Goal: Task Accomplishment & Management: Use online tool/utility

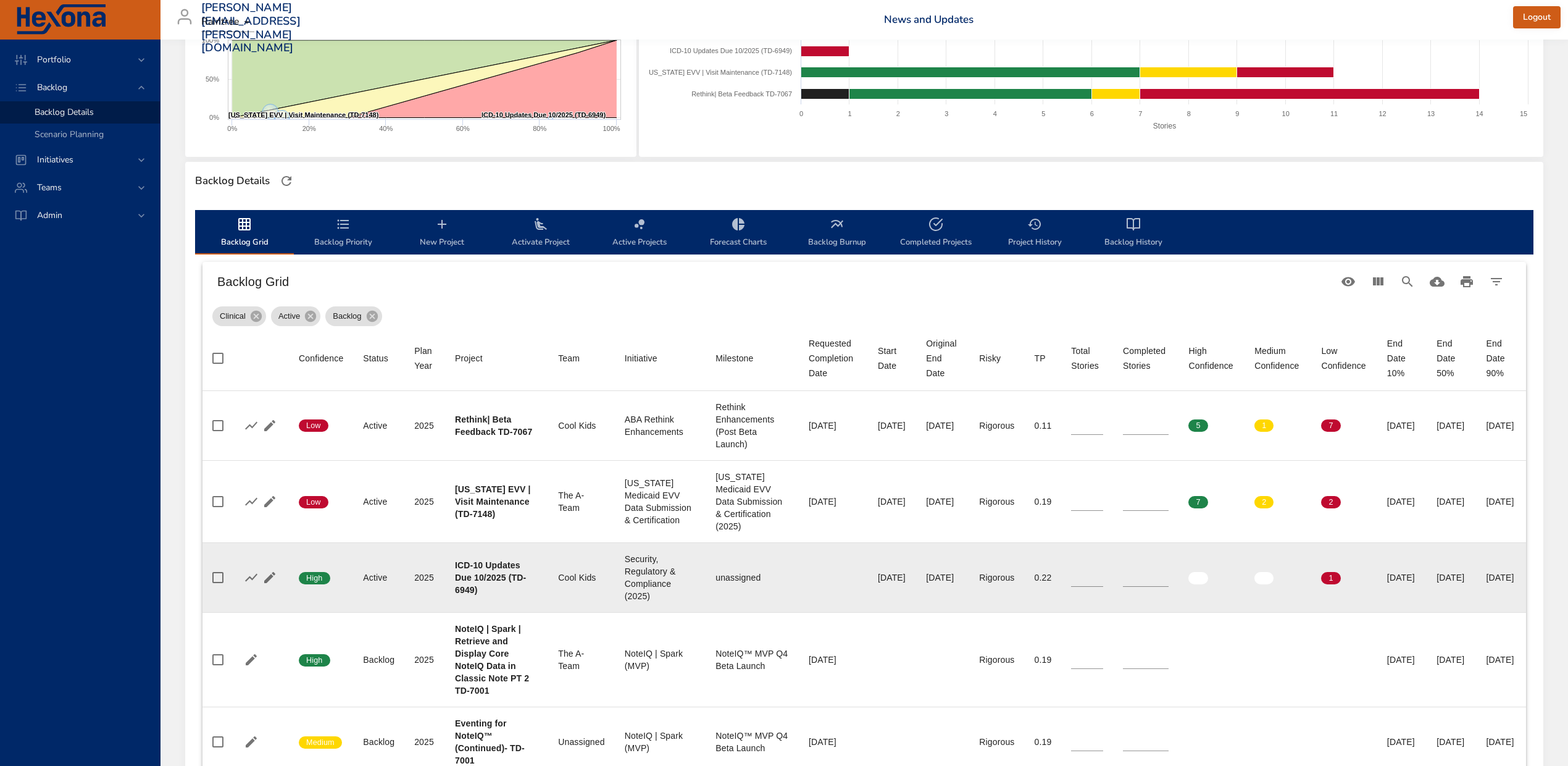
scroll to position [247, 0]
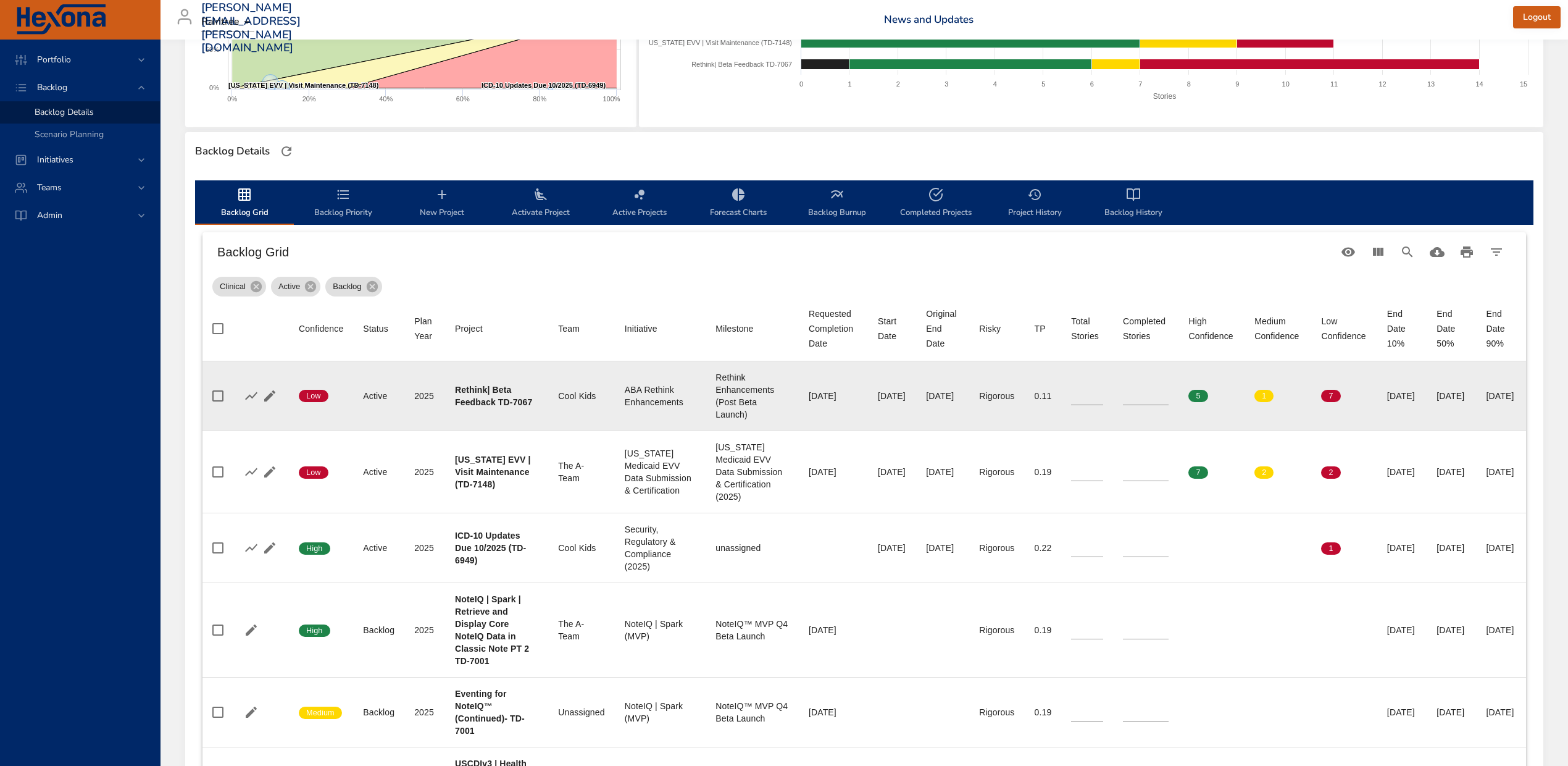
click at [1126, 393] on input "*" at bounding box center [1146, 396] width 45 height 19
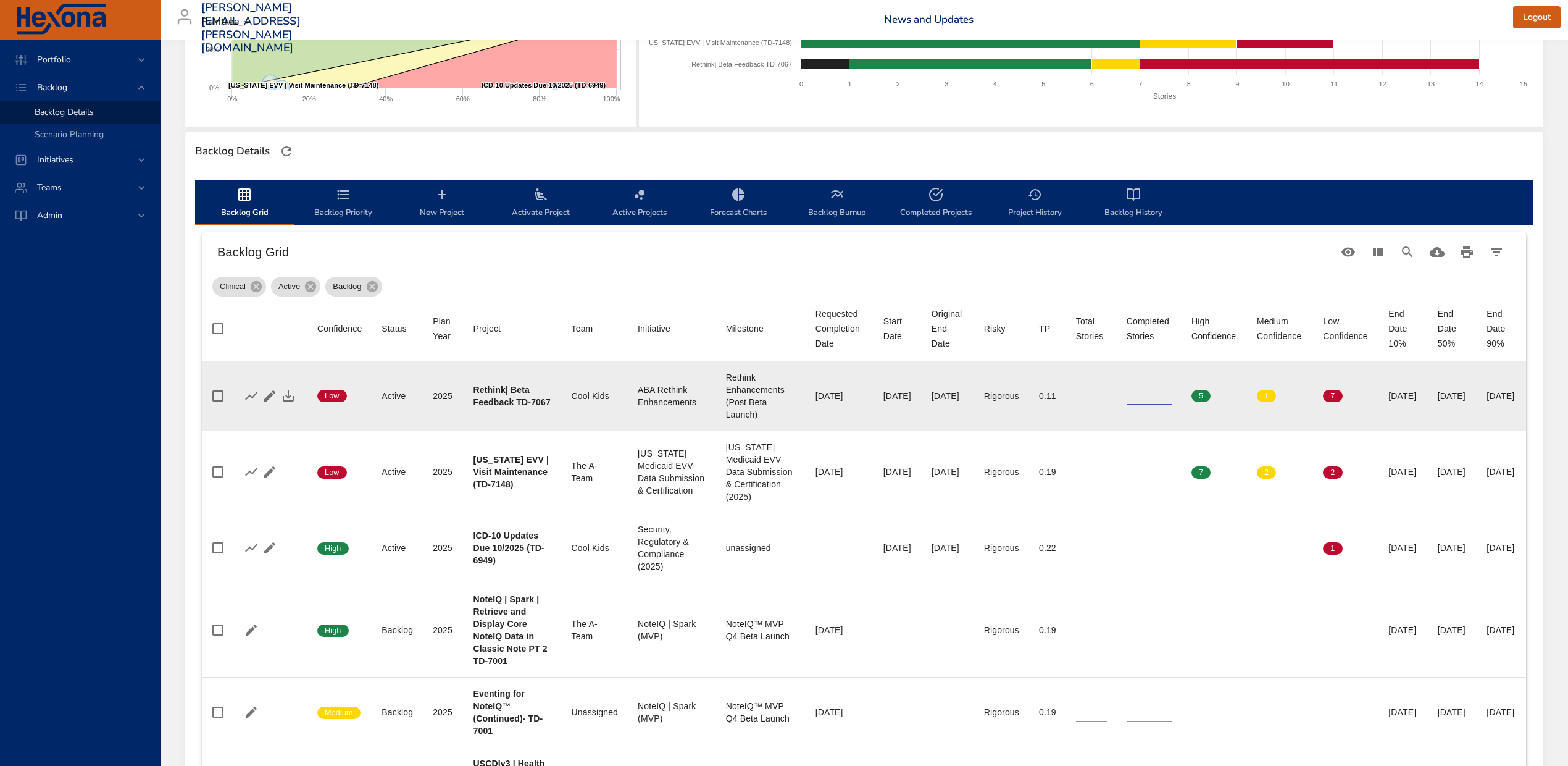
click at [1127, 393] on input "*" at bounding box center [1150, 396] width 45 height 19
click at [1145, 393] on input "*" at bounding box center [1150, 396] width 45 height 19
type input "*"
click at [1145, 393] on input "*" at bounding box center [1150, 396] width 45 height 19
click at [1085, 401] on input "**" at bounding box center [1092, 396] width 31 height 19
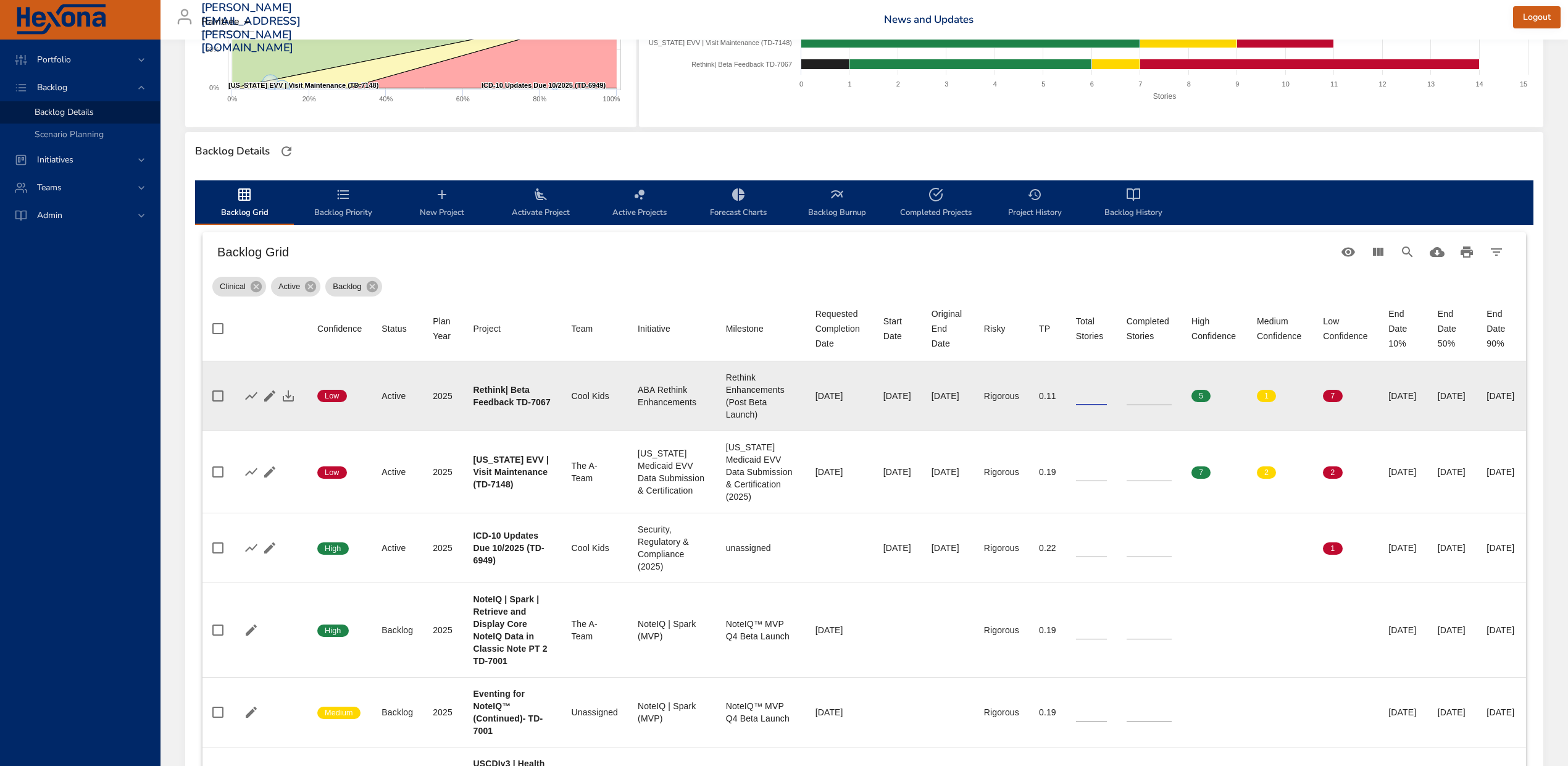
type input "**"
click at [1085, 396] on input "**" at bounding box center [1092, 396] width 31 height 19
click at [285, 393] on icon "button" at bounding box center [288, 396] width 15 height 15
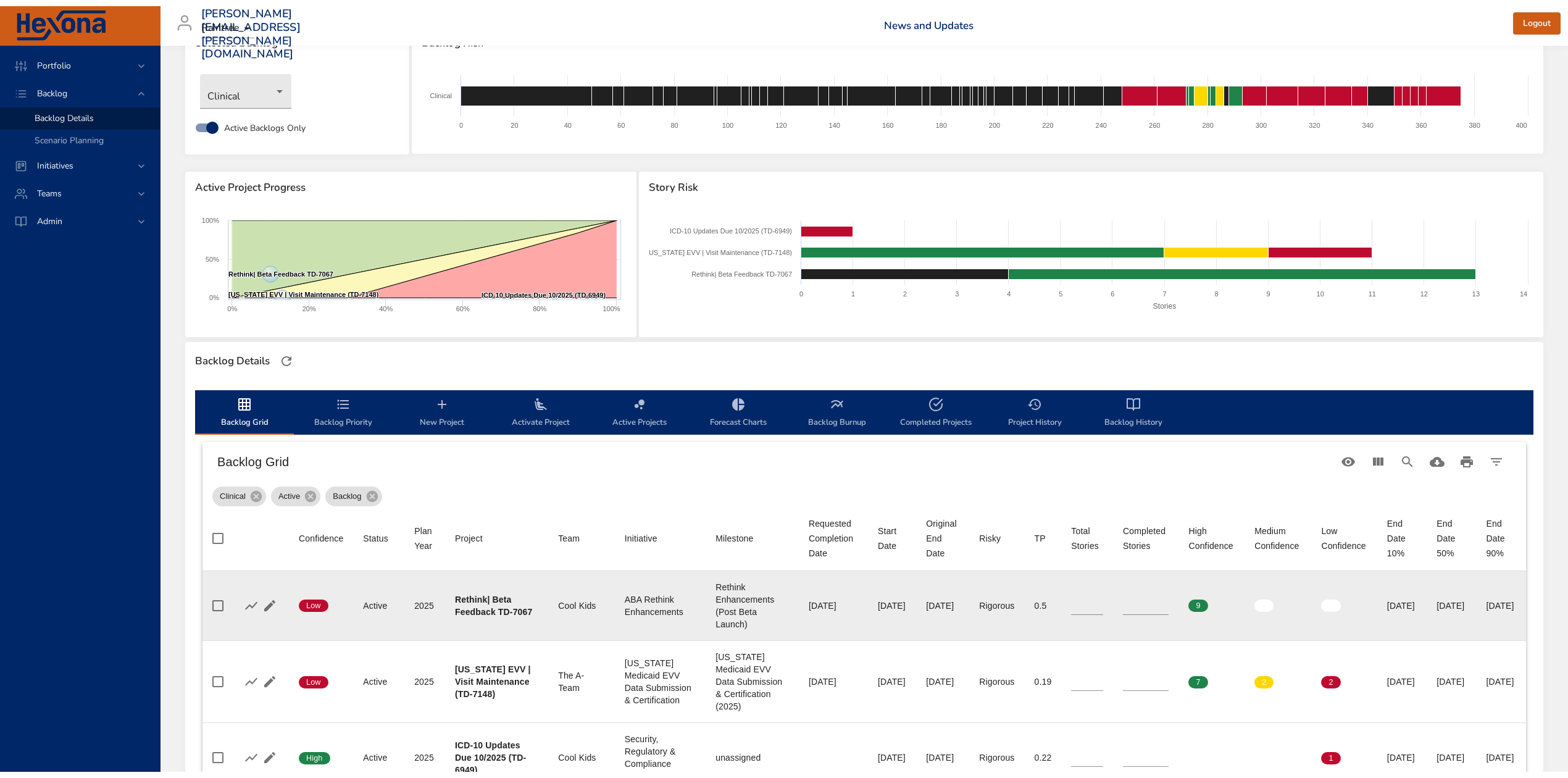
scroll to position [0, 0]
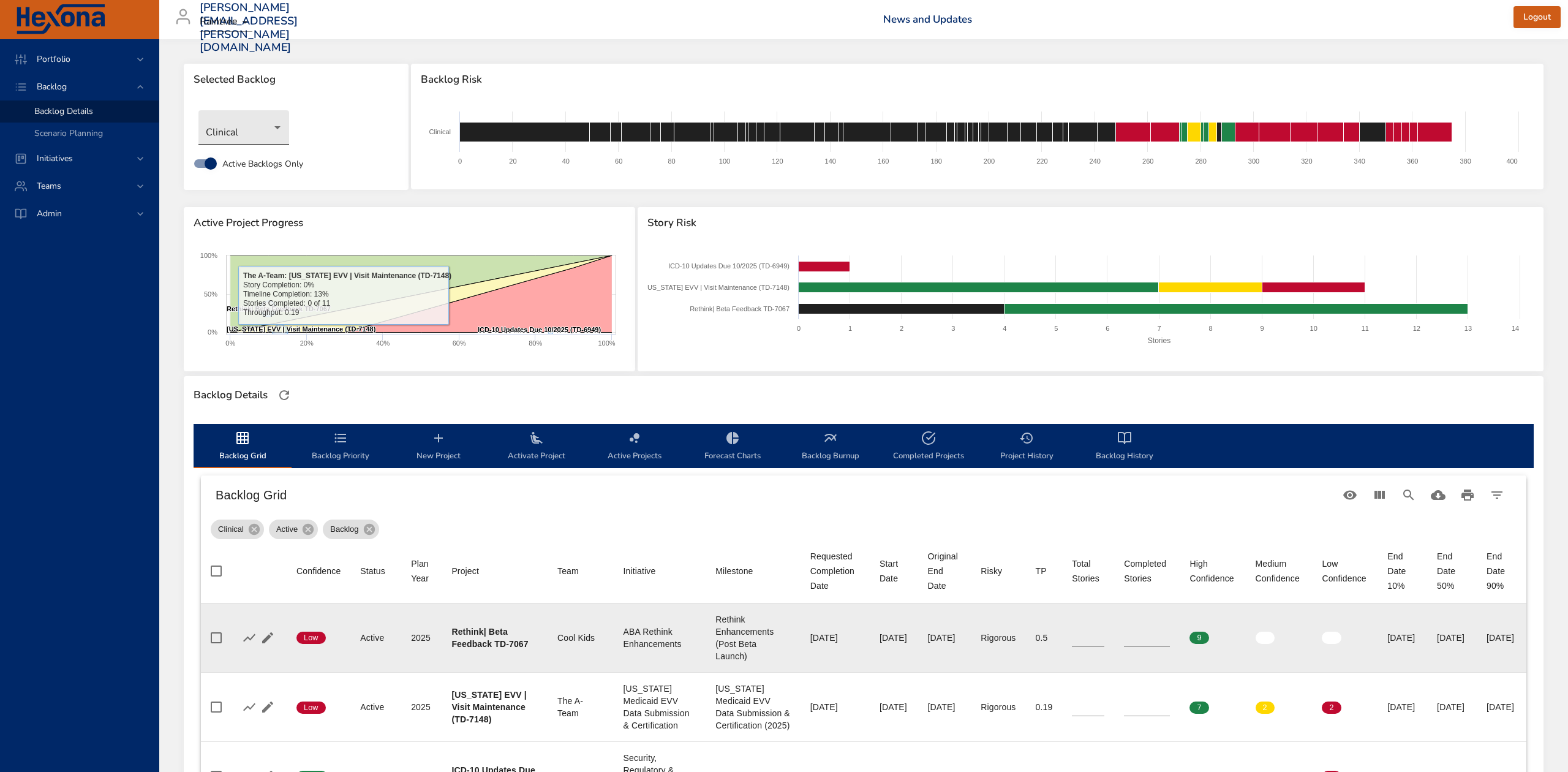
click at [240, 133] on body "Portfolio Backlog Backlog Details Scenario Planning Initiatives Teams Admin [PE…" at bounding box center [784, 386] width 1568 height 772
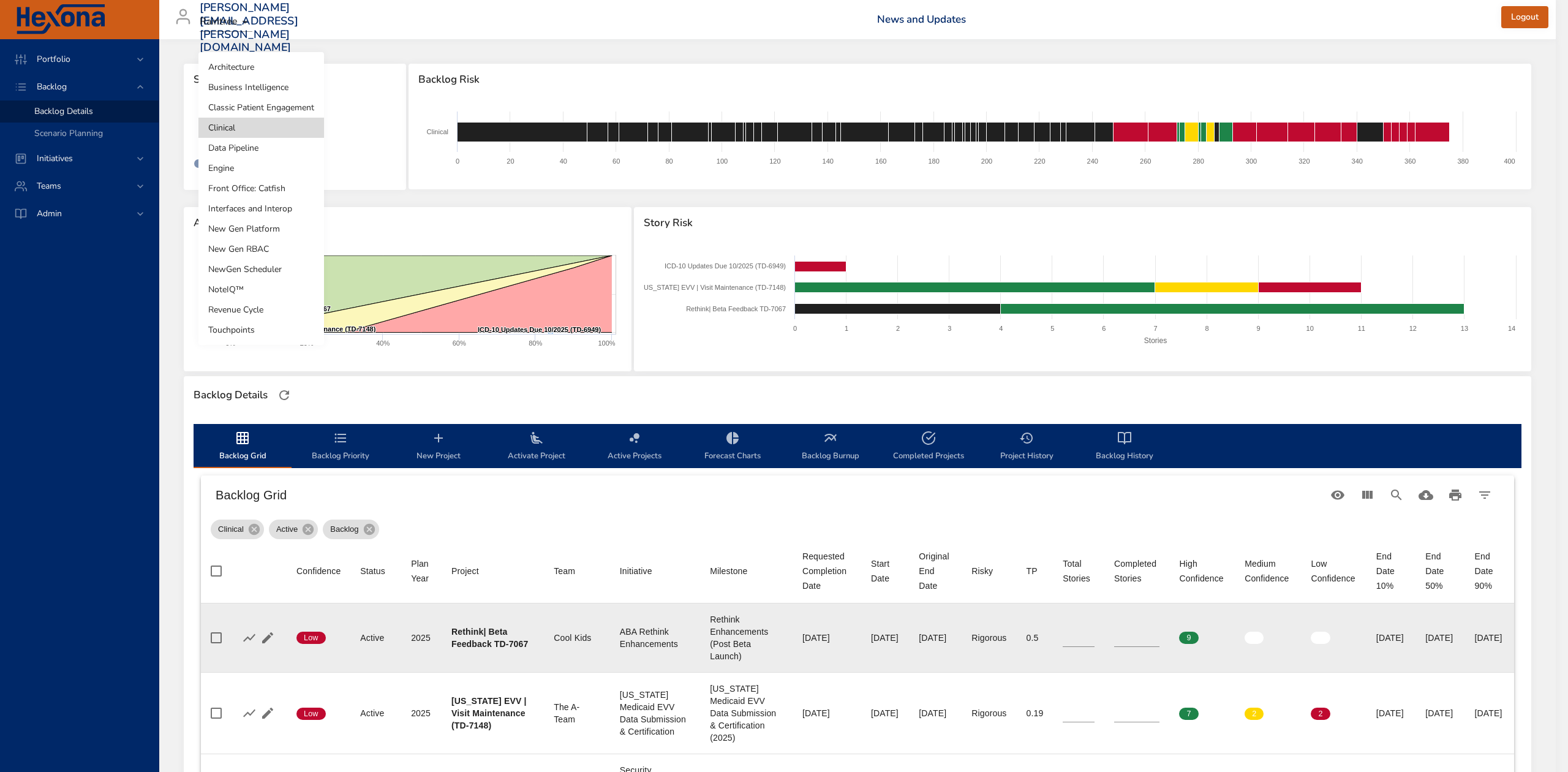
click at [233, 105] on li "Classic Patient Engagement" at bounding box center [261, 107] width 125 height 20
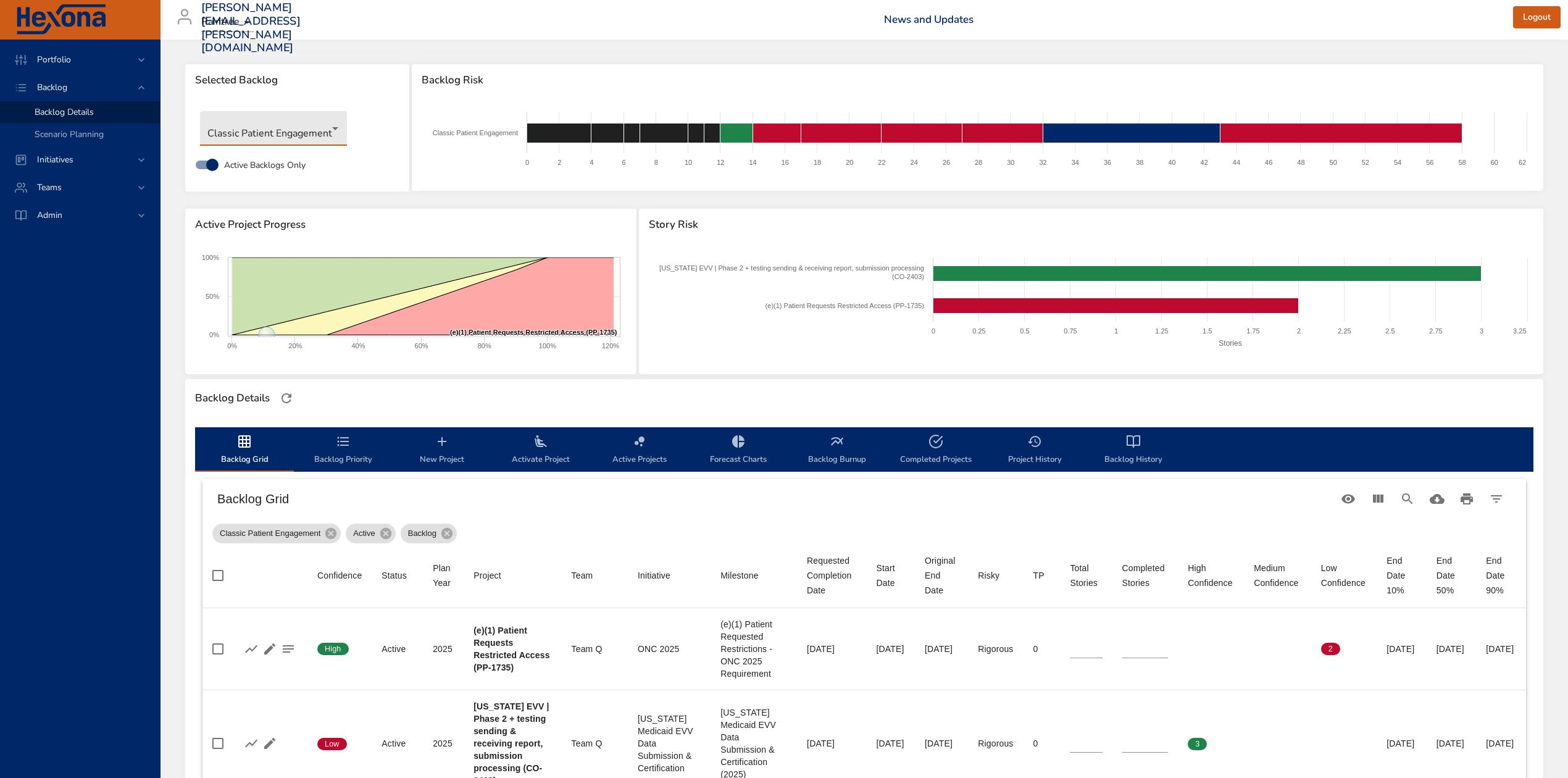
click at [335, 125] on body "Portfolio Backlog Backlog Details Scenario Planning Initiatives Teams Admin [PE…" at bounding box center [784, 389] width 1568 height 778
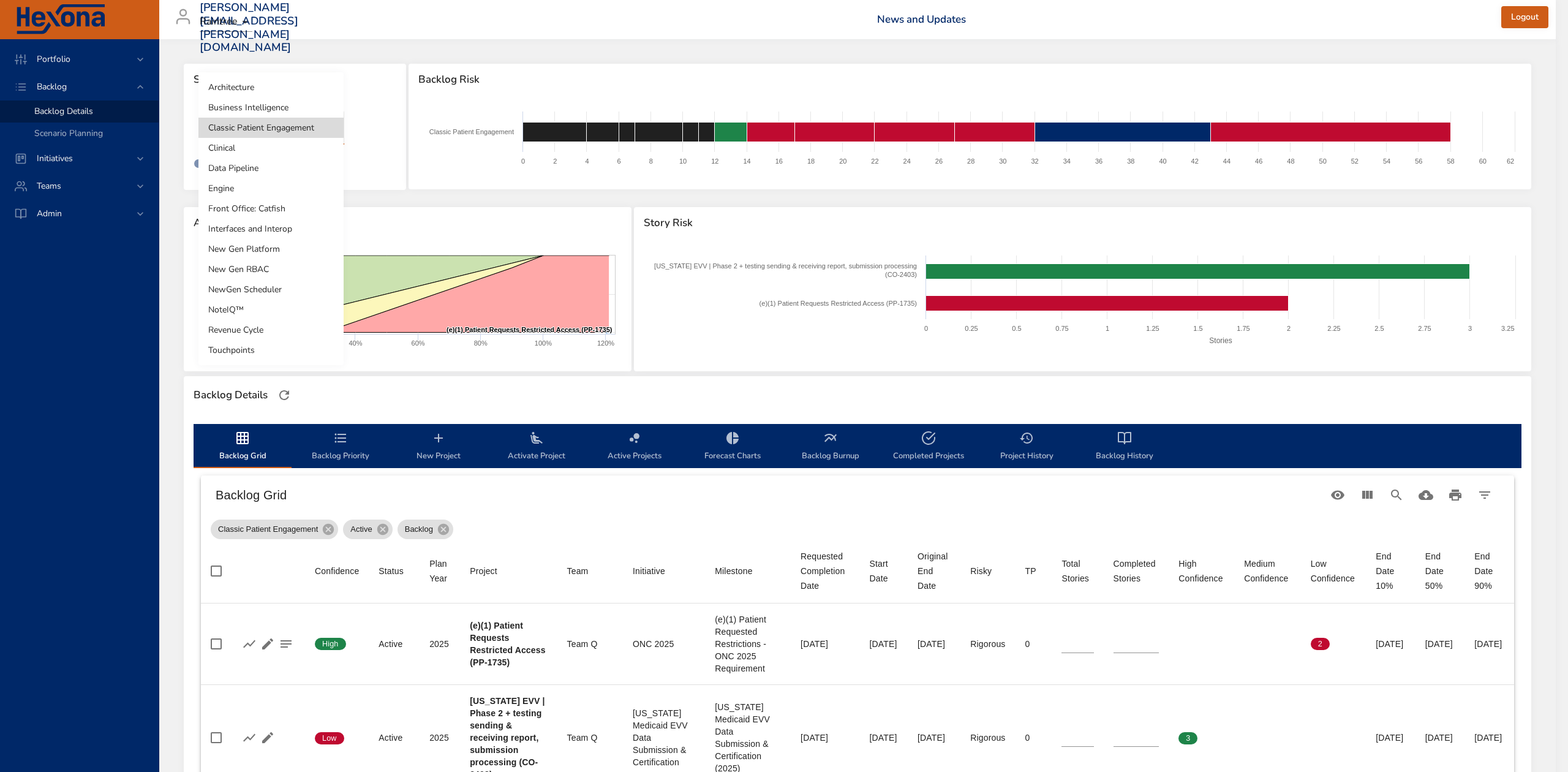
click at [320, 107] on li "Business Intelligence" at bounding box center [271, 107] width 145 height 20
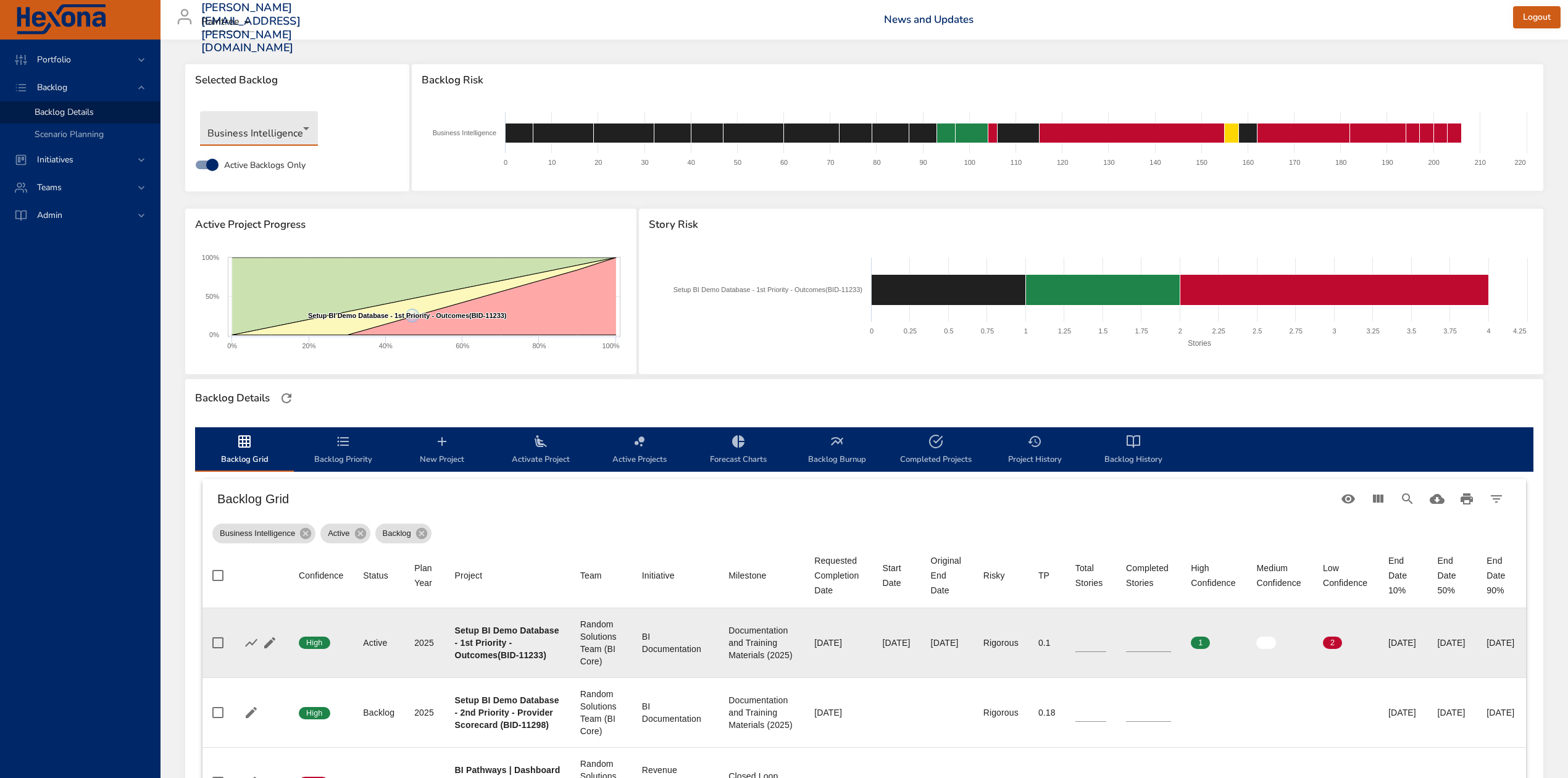
click at [1126, 646] on input "*" at bounding box center [1149, 643] width 45 height 19
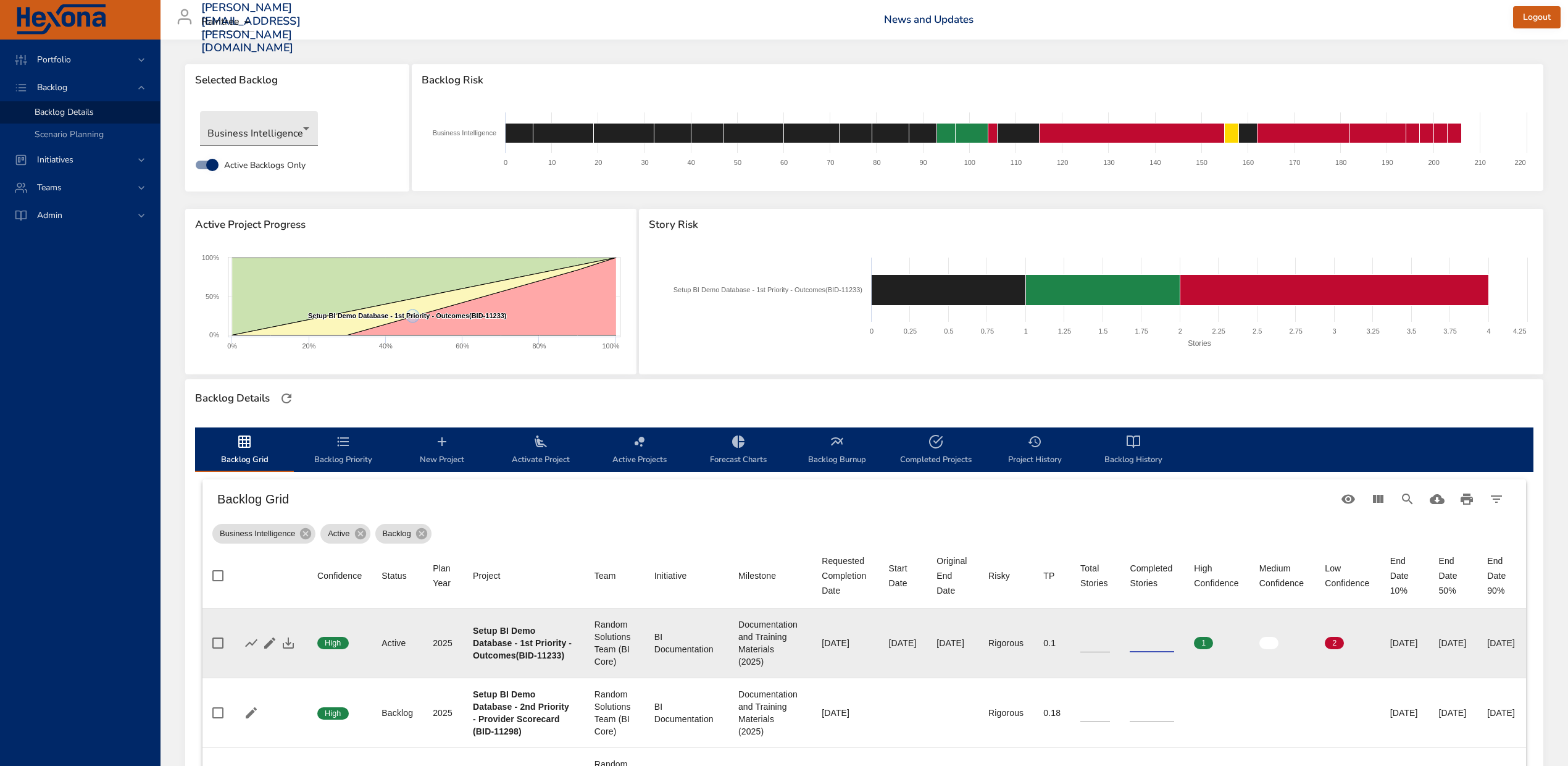
type input "*"
click at [1140, 646] on input "*" at bounding box center [1151, 643] width 45 height 19
click at [284, 648] on icon "button" at bounding box center [288, 643] width 15 height 15
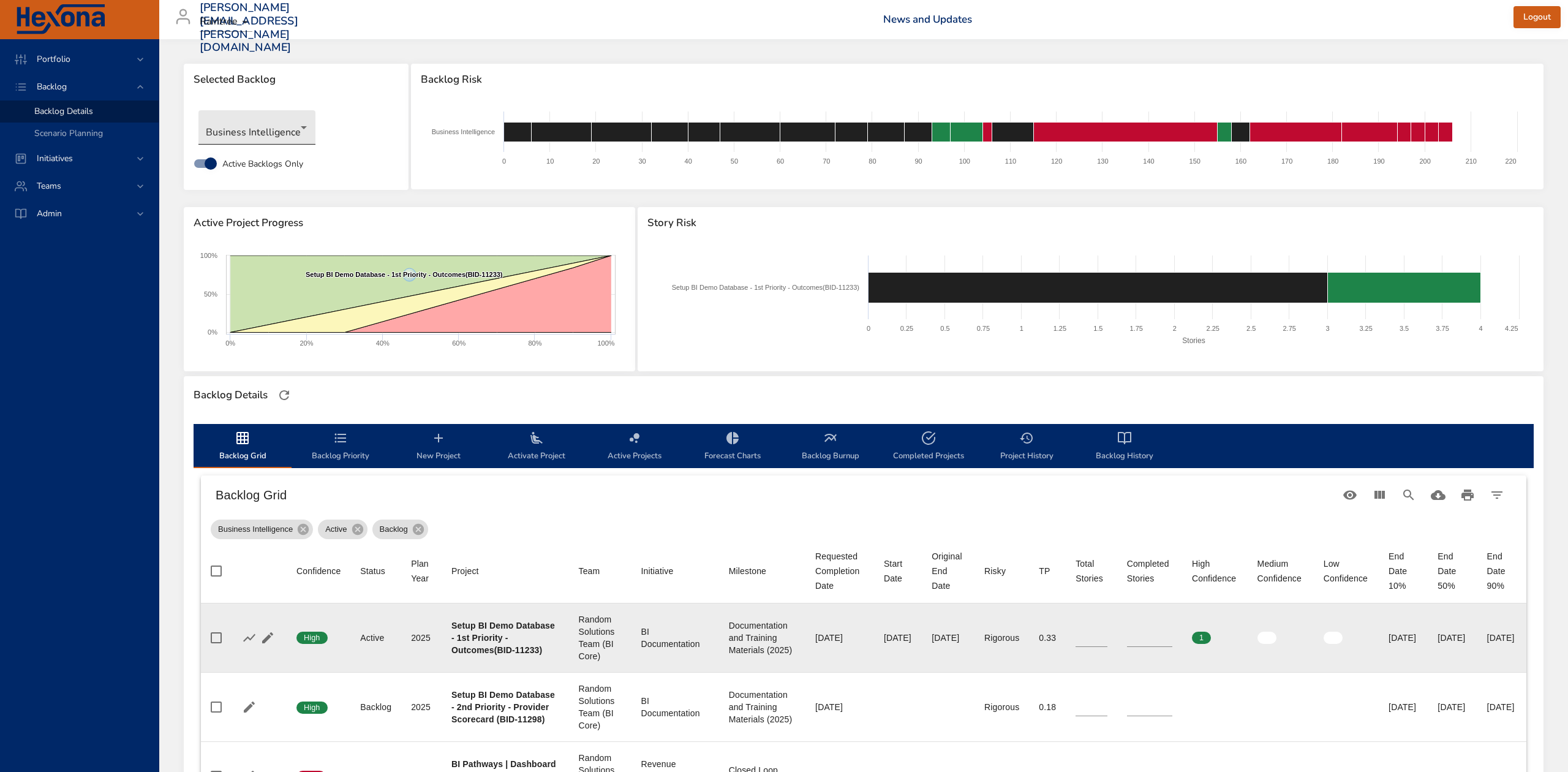
click at [304, 127] on body "Portfolio Backlog Backlog Details Scenario Planning Initiatives Teams Admin [PE…" at bounding box center [784, 386] width 1568 height 772
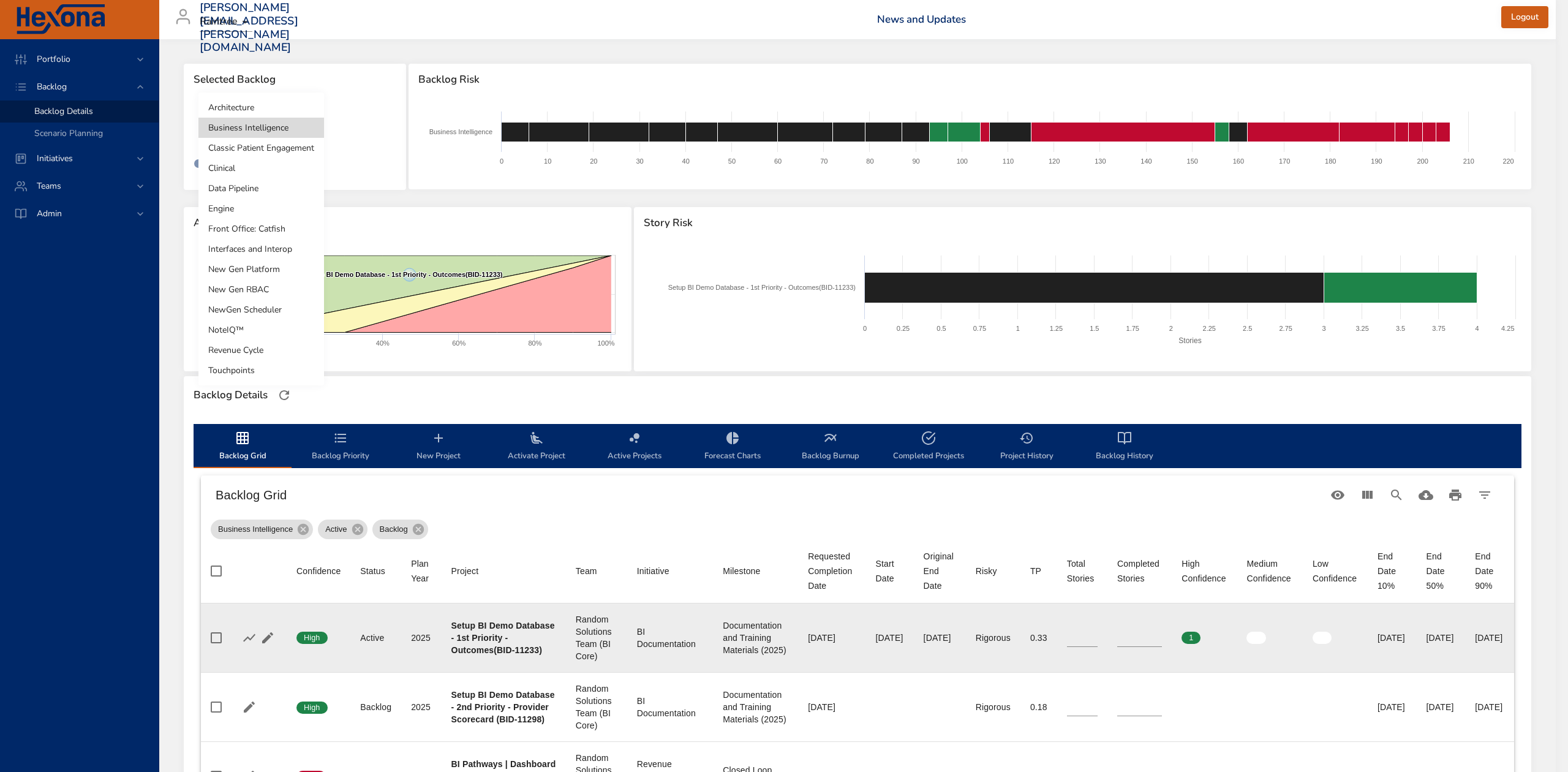
click at [297, 111] on li "Architecture" at bounding box center [261, 107] width 125 height 20
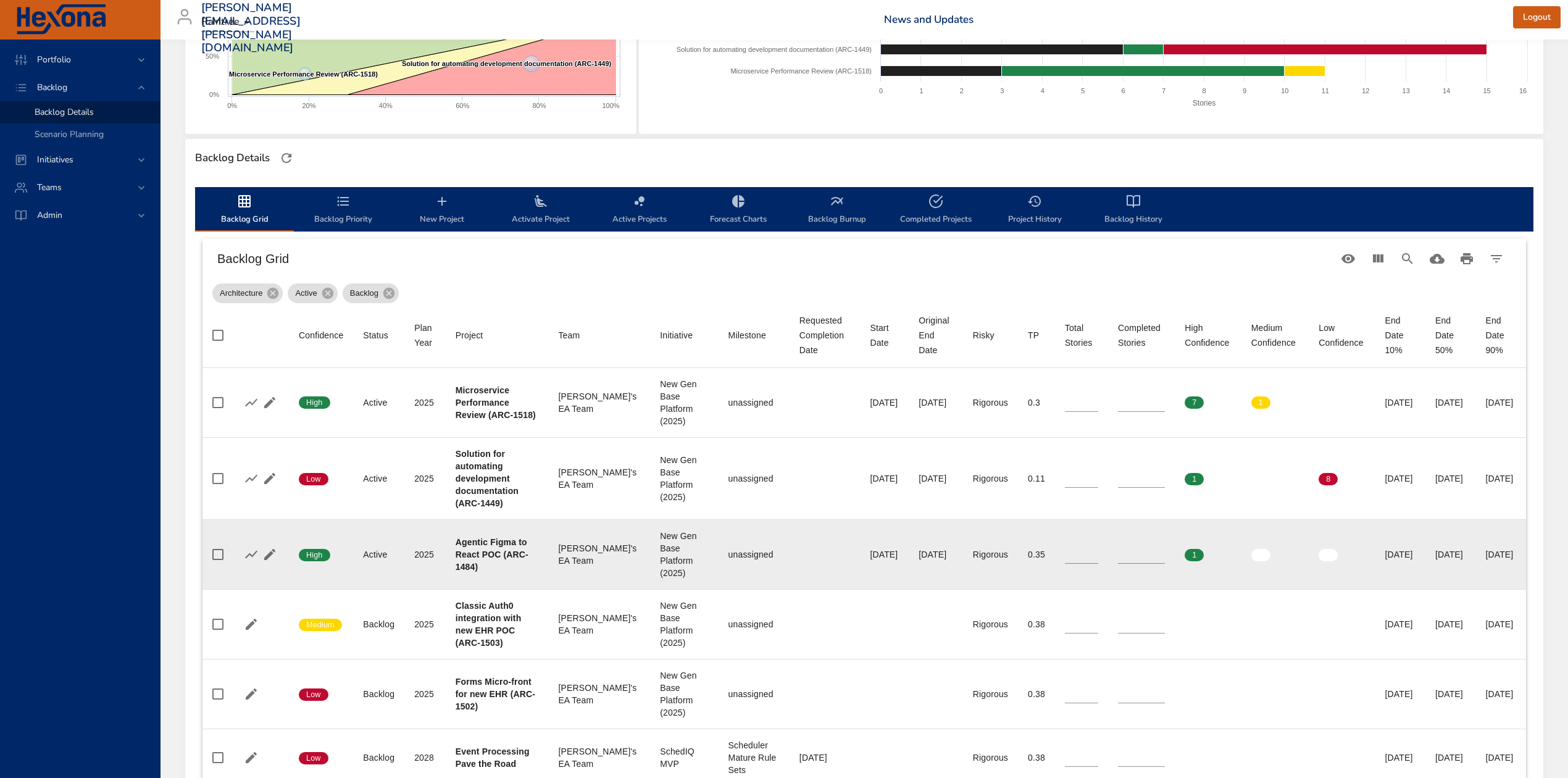
scroll to position [247, 0]
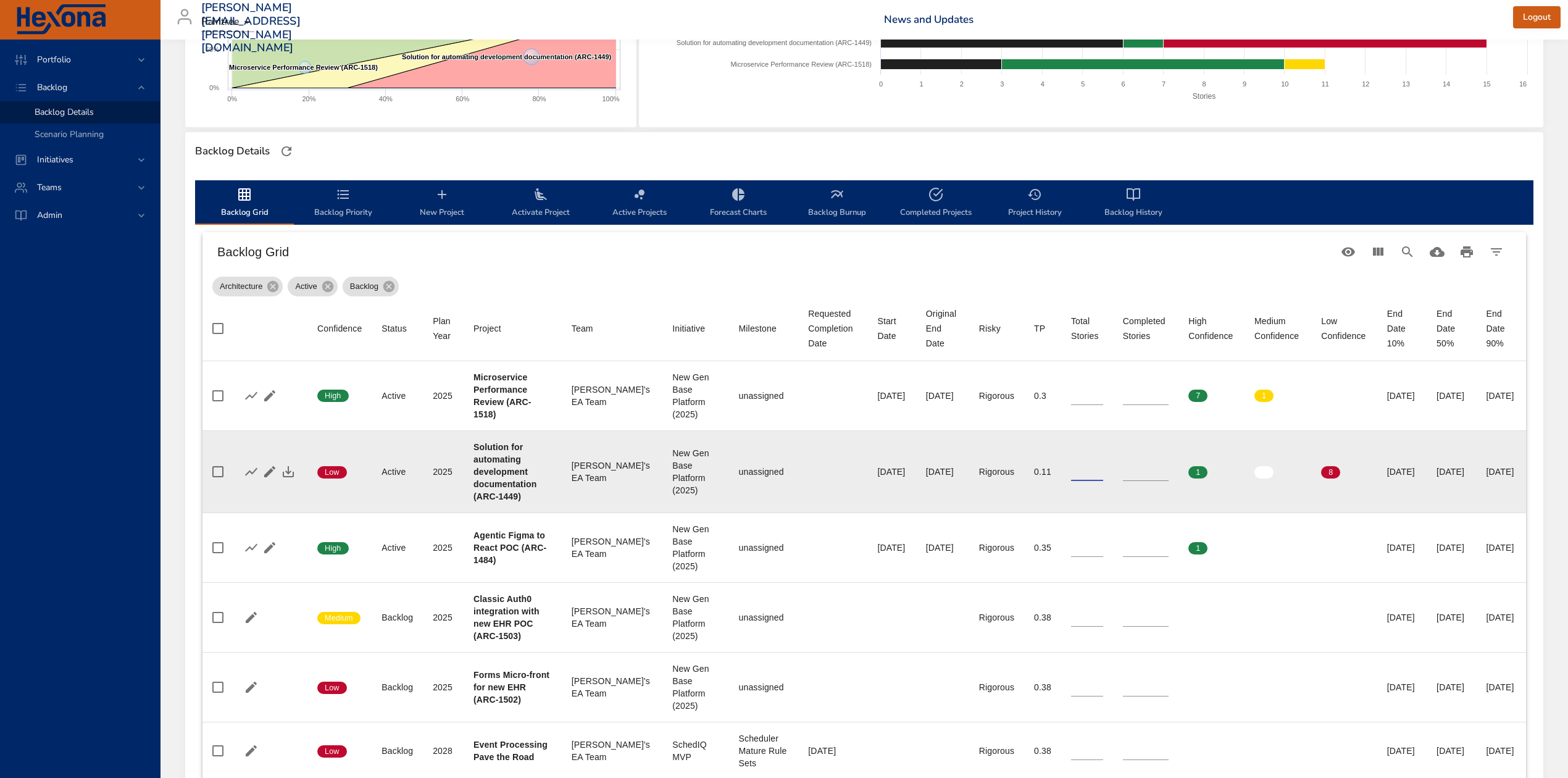
click at [1071, 474] on input "**" at bounding box center [1087, 472] width 32 height 19
type input "**"
click at [1071, 474] on input "**" at bounding box center [1087, 472] width 32 height 19
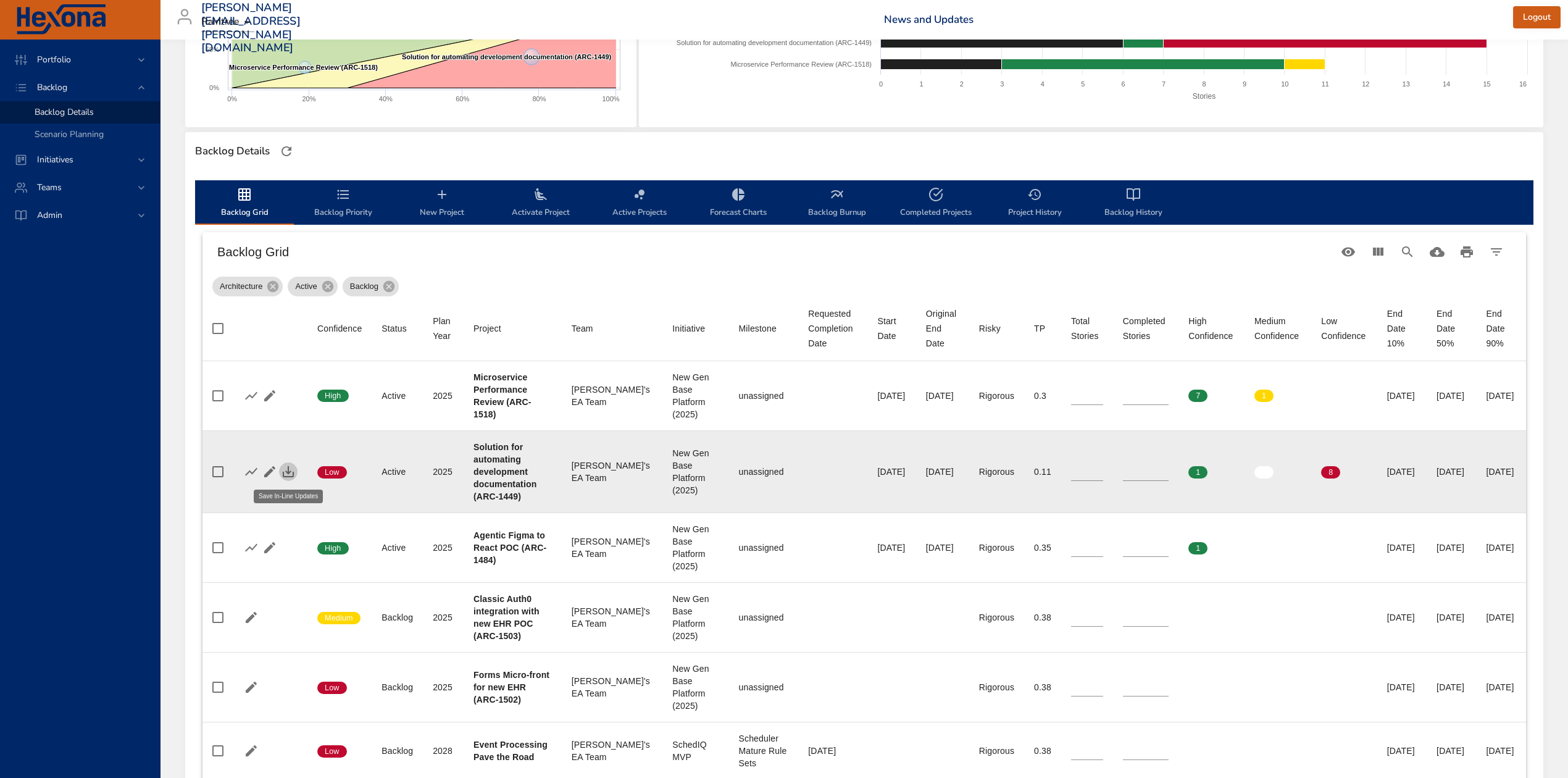
click at [284, 468] on icon "button" at bounding box center [288, 472] width 15 height 15
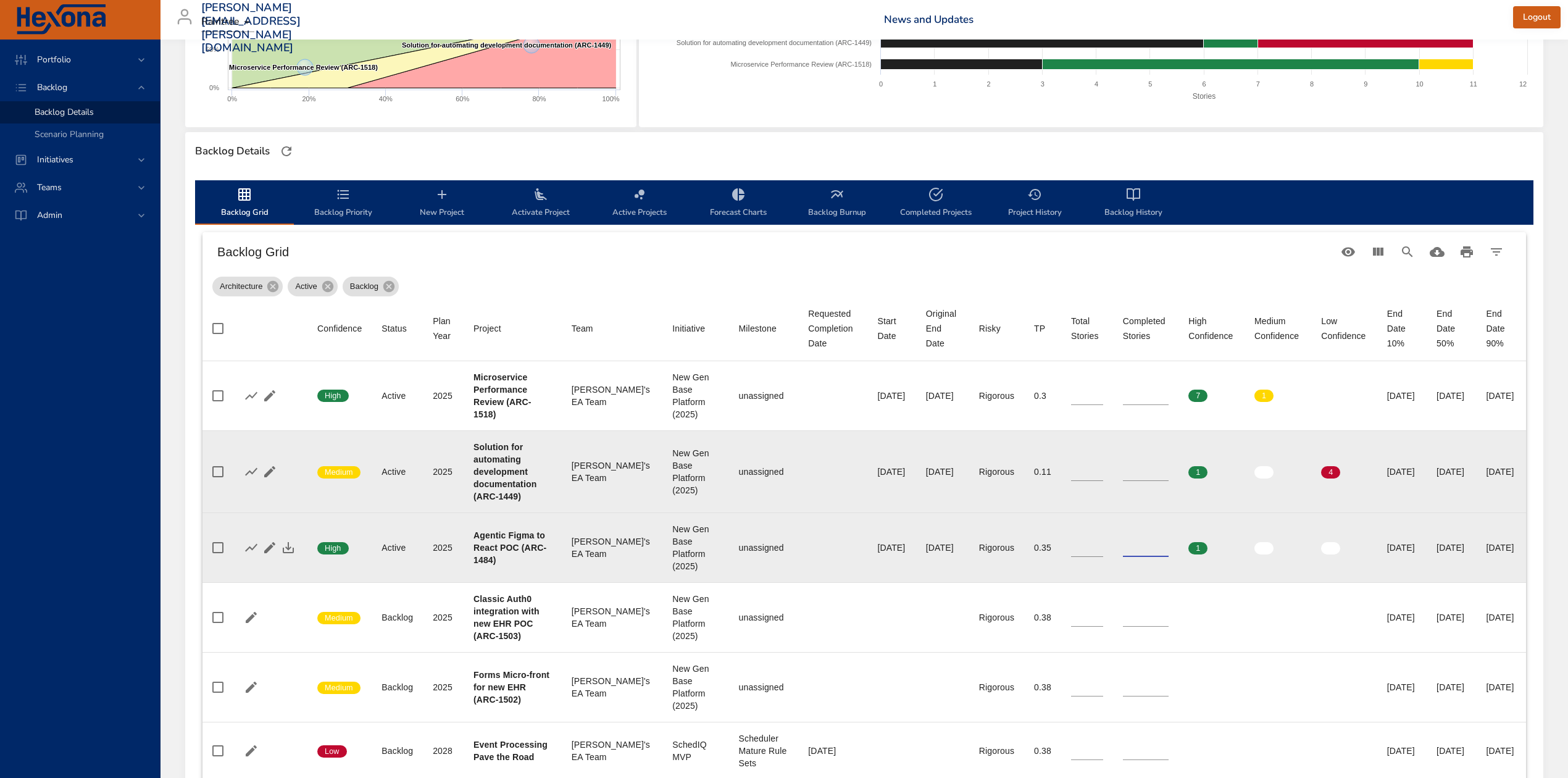
type input "*"
click at [1123, 544] on input "*" at bounding box center [1146, 547] width 45 height 19
click at [289, 549] on icon "button" at bounding box center [288, 548] width 15 height 15
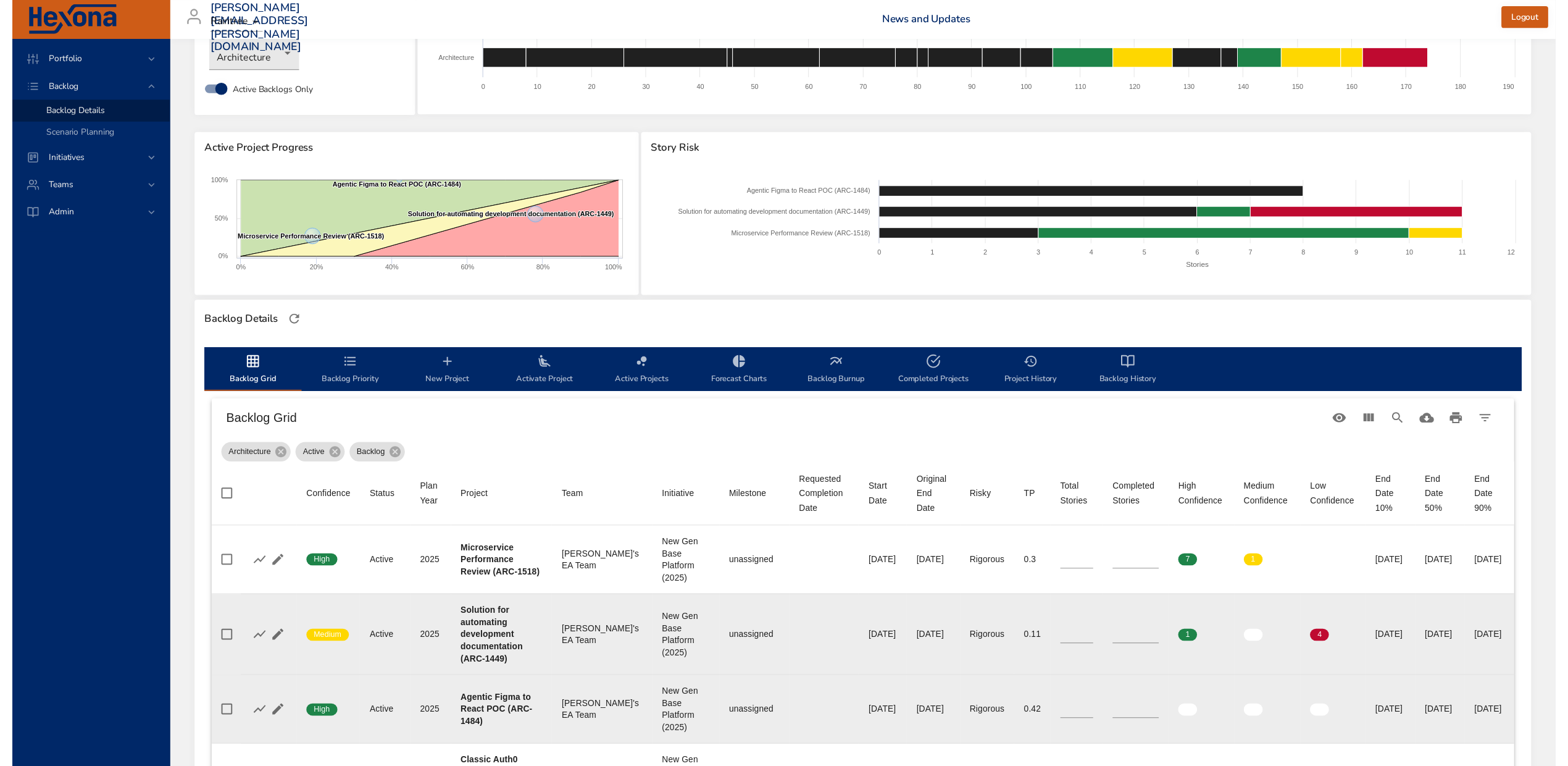
scroll to position [0, 0]
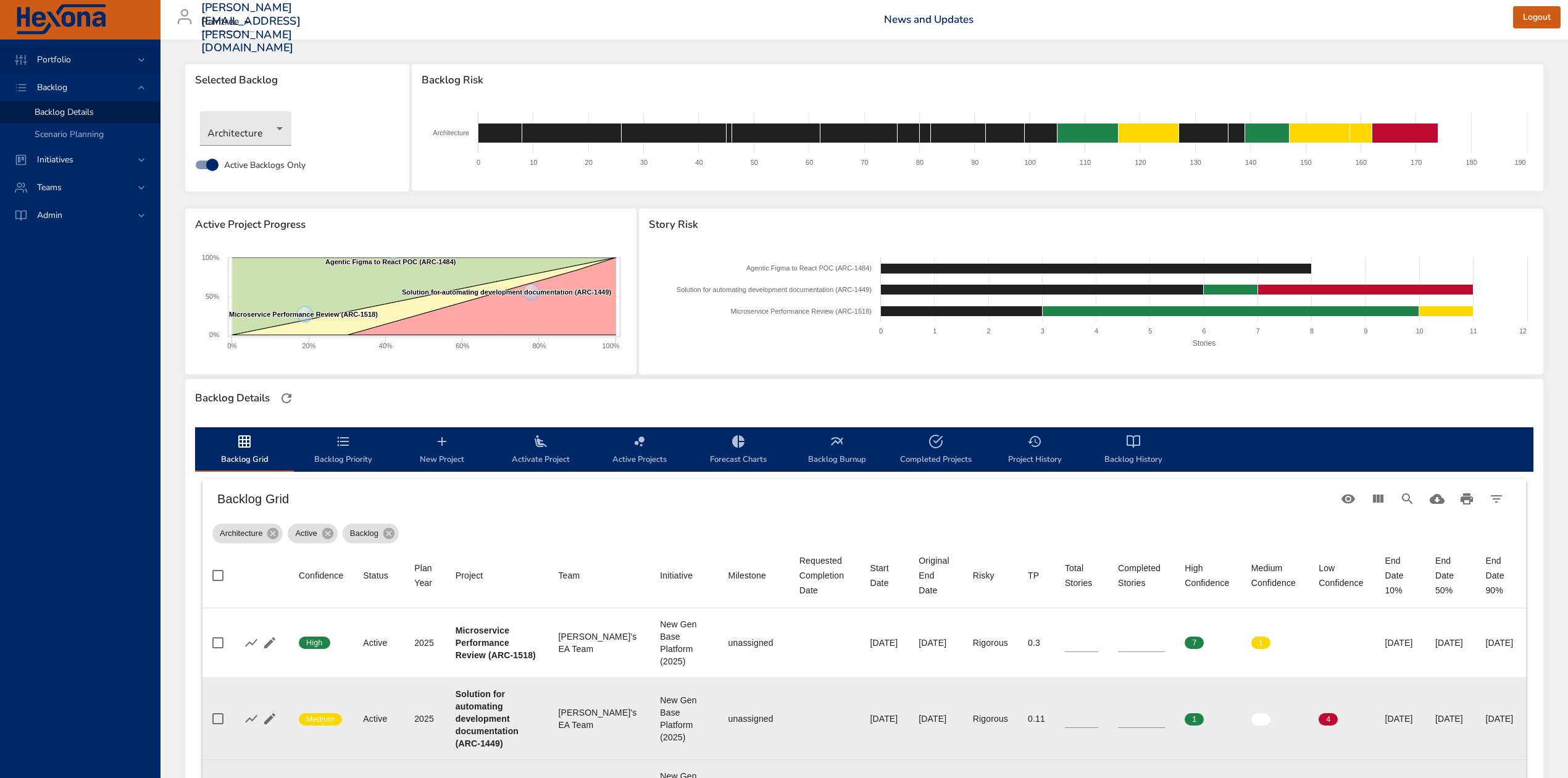
click at [41, 58] on span "Portfolio" at bounding box center [54, 59] width 53 height 11
click at [48, 79] on span "Risk Dashboard" at bounding box center [65, 84] width 61 height 11
